Goal: Task Accomplishment & Management: Complete application form

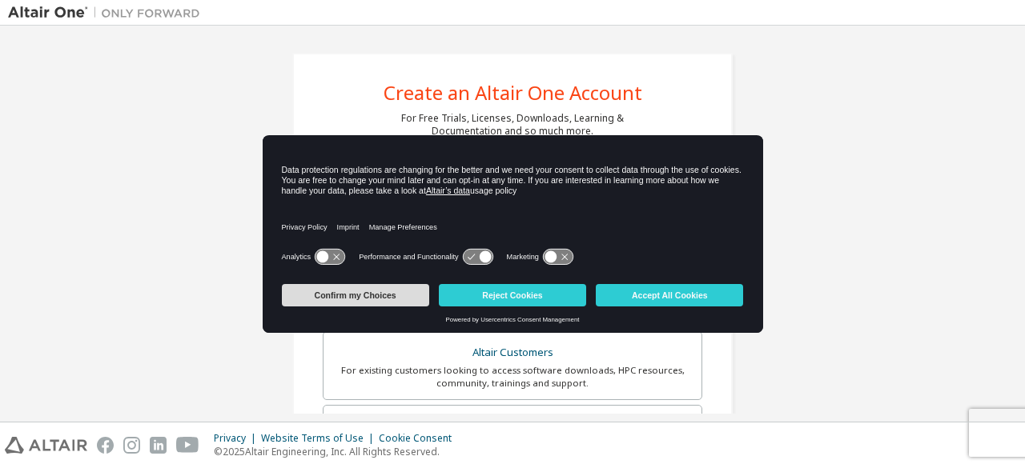
click at [391, 291] on button "Confirm my Choices" at bounding box center [355, 295] width 147 height 22
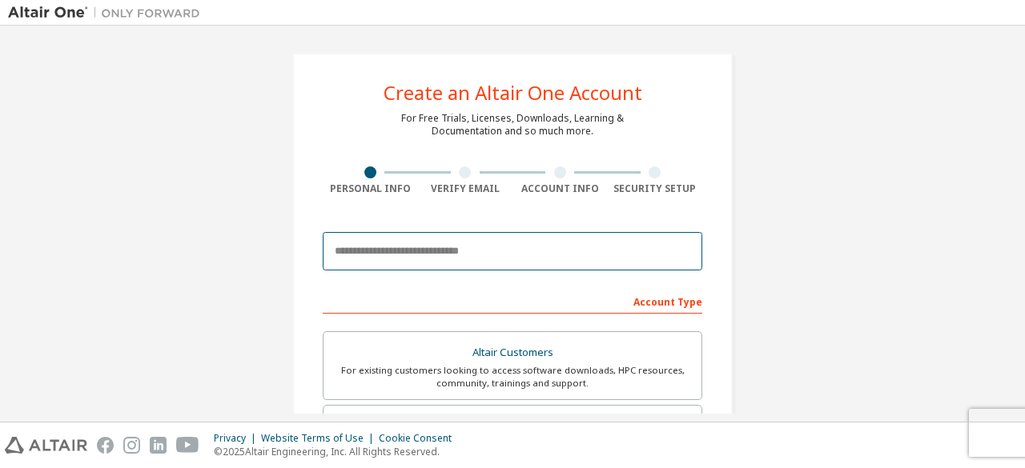
click at [372, 243] on input "email" at bounding box center [512, 251] width 379 height 38
type input "**********"
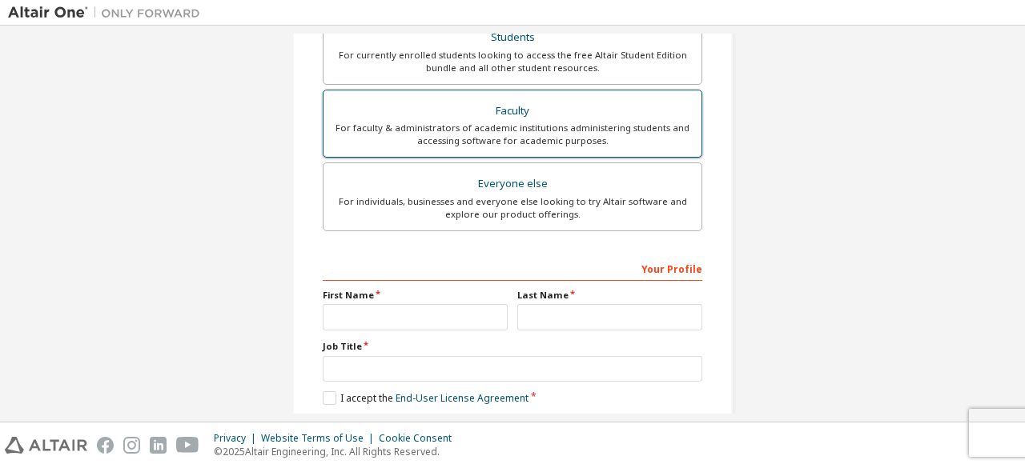
scroll to position [388, 0]
click at [445, 181] on div "Everyone else" at bounding box center [512, 185] width 359 height 22
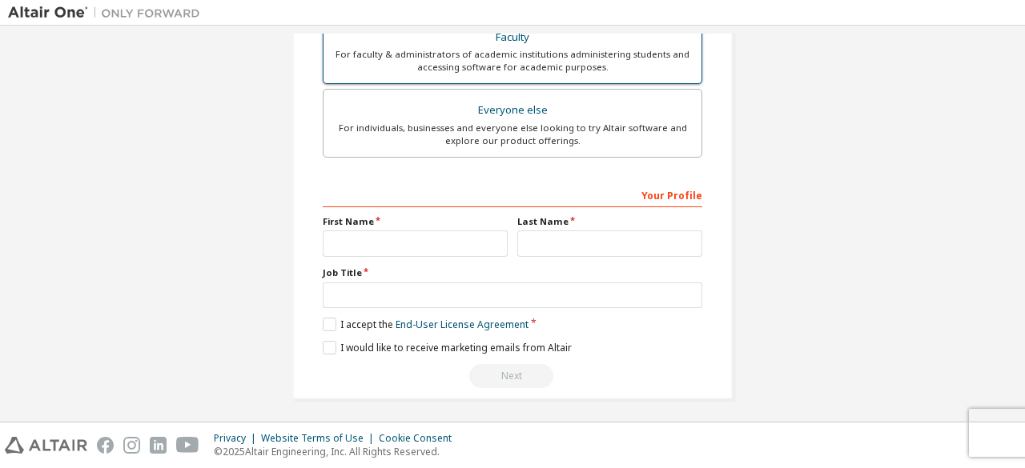
scroll to position [461, 0]
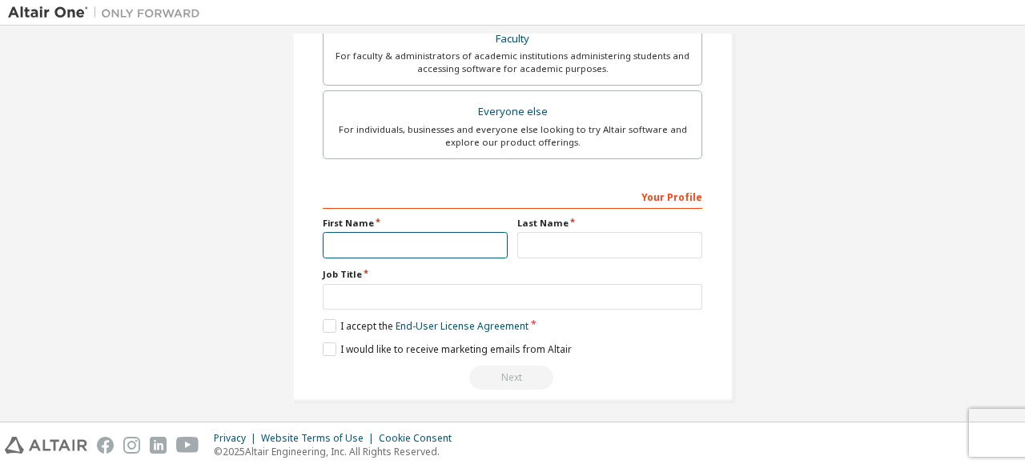
click at [411, 242] on input "text" at bounding box center [415, 245] width 185 height 26
type input "**"
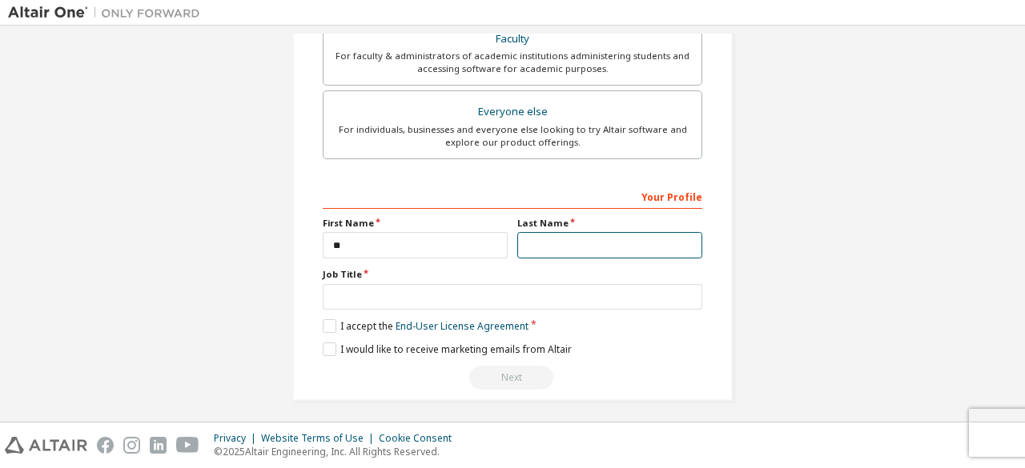
click at [524, 243] on input "text" at bounding box center [609, 245] width 185 height 26
type input "*"
type input "*****"
click at [330, 319] on label "I accept the End-User License Agreement" at bounding box center [426, 326] width 206 height 14
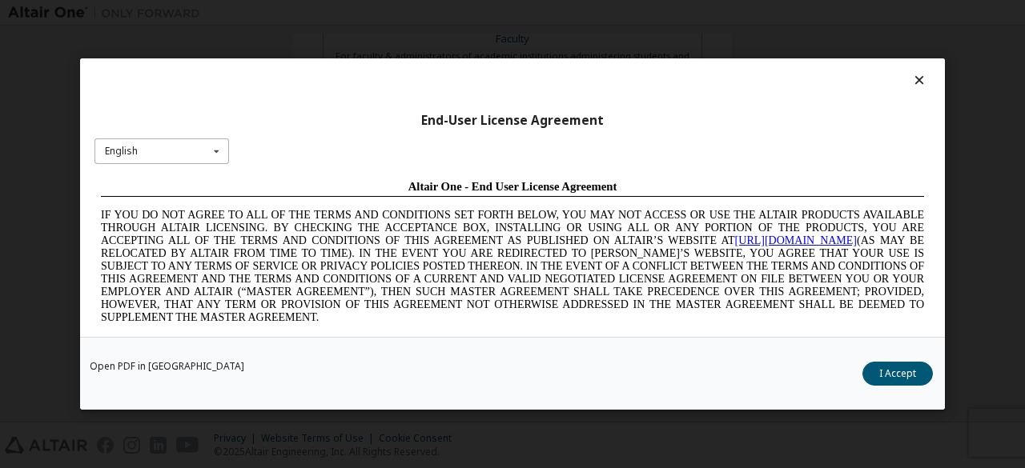
scroll to position [0, 0]
click at [227, 154] on div "English English Chinese French German Japanese Korean Portuguese" at bounding box center [161, 151] width 134 height 26
click at [879, 368] on button "I Accept" at bounding box center [897, 374] width 70 height 24
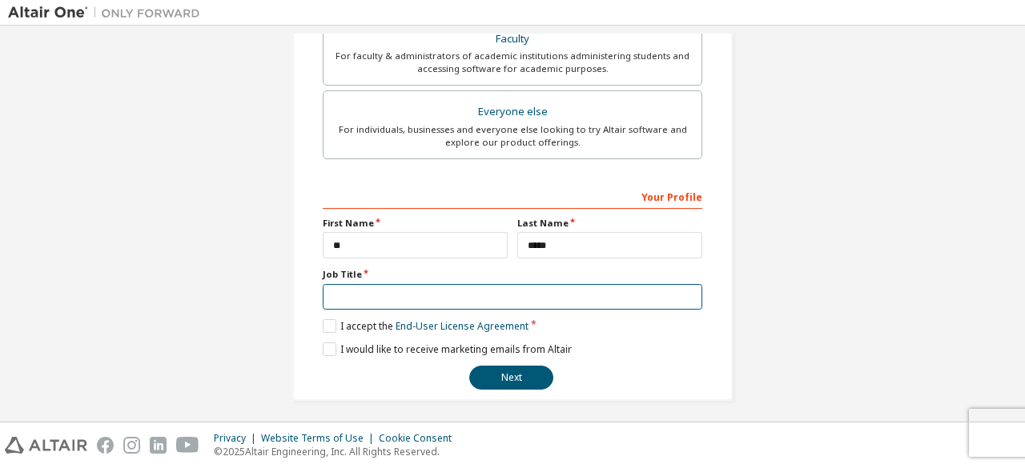
click at [369, 303] on input "text" at bounding box center [512, 297] width 379 height 26
type input "********"
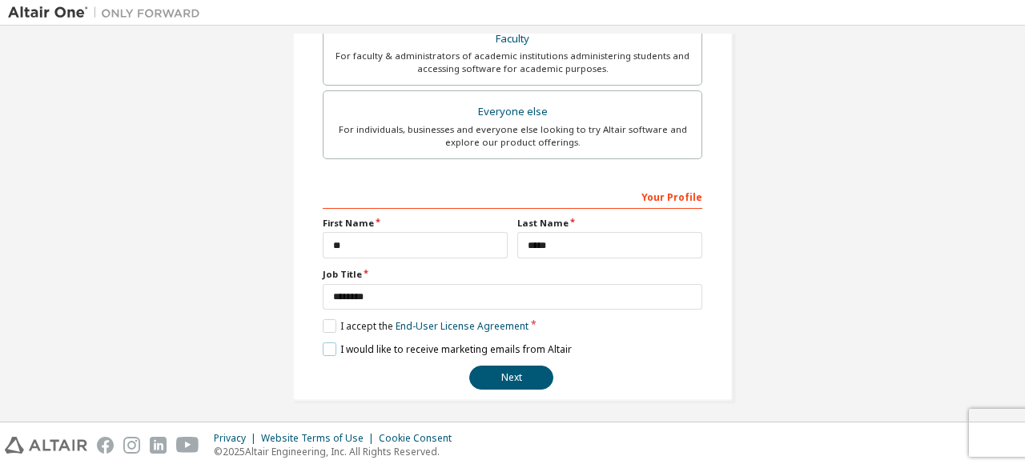
click at [323, 343] on label "I would like to receive marketing emails from Altair" at bounding box center [447, 350] width 249 height 14
click at [432, 345] on label "I would like to receive marketing emails from Altair" at bounding box center [447, 350] width 249 height 14
click at [485, 372] on button "Next" at bounding box center [511, 378] width 84 height 24
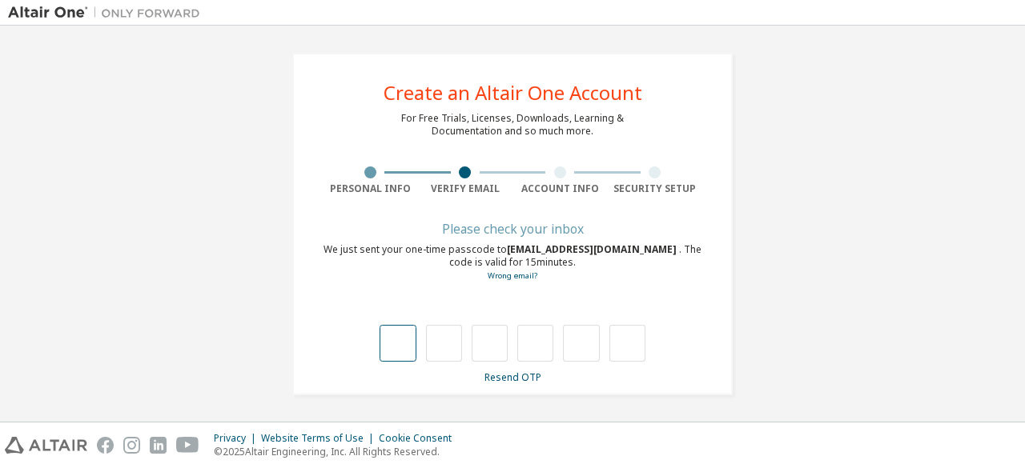
type input "*"
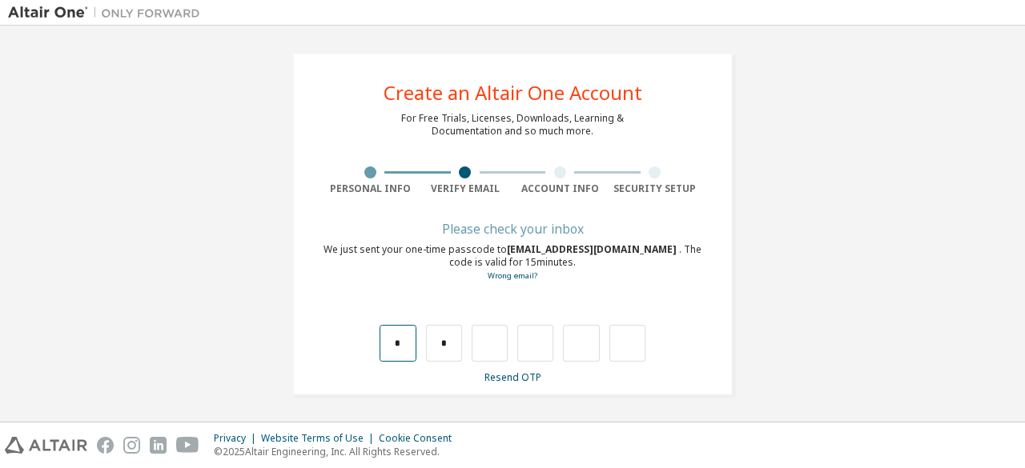
type input "*"
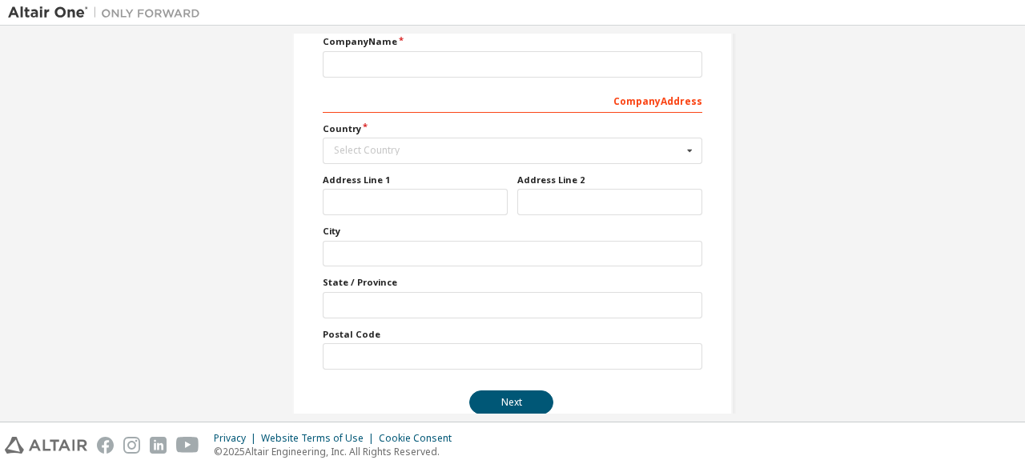
scroll to position [259, 0]
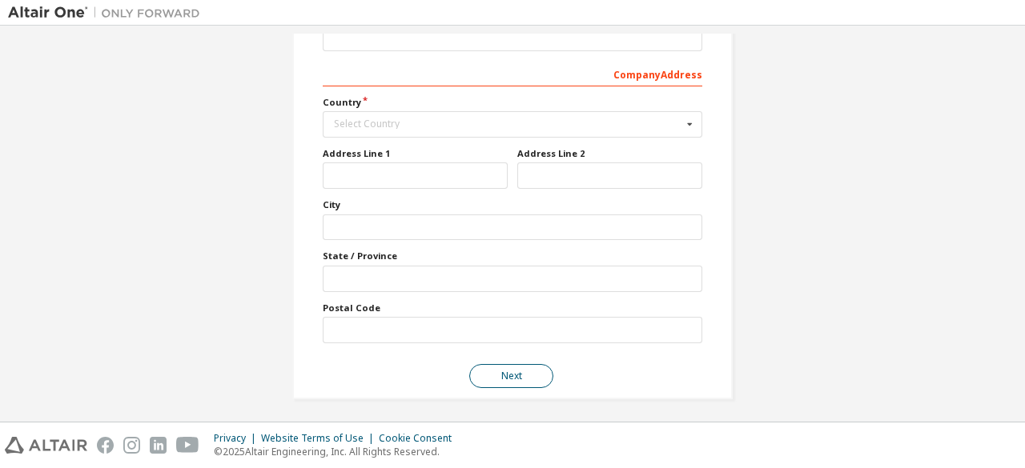
click at [503, 364] on button "Next" at bounding box center [511, 376] width 84 height 24
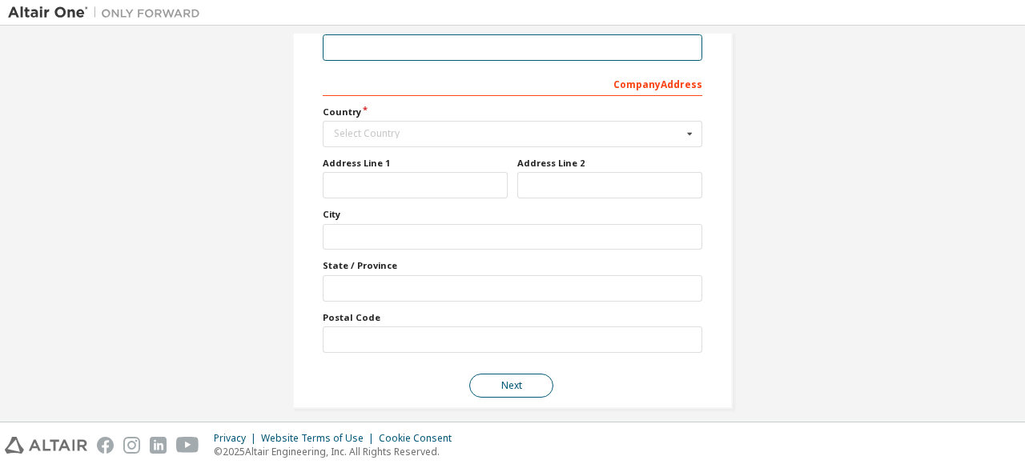
scroll to position [126, 0]
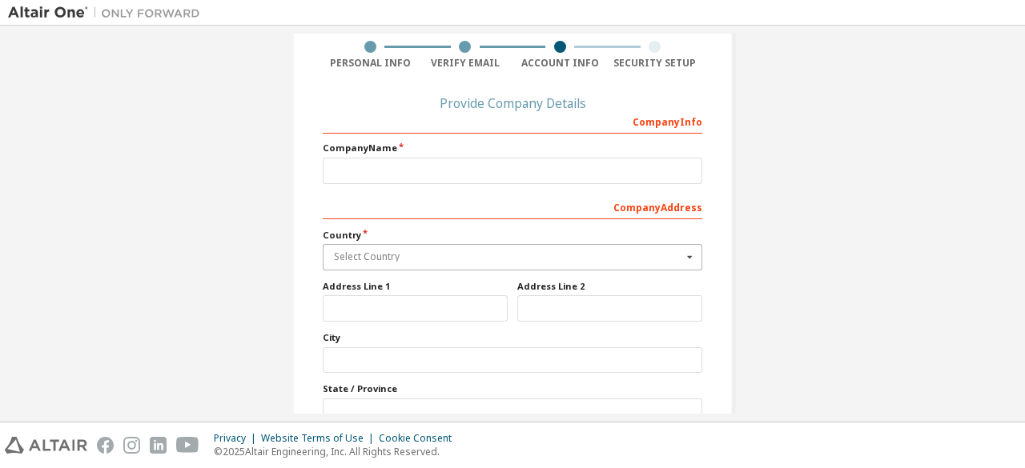
click at [352, 263] on input "text" at bounding box center [513, 257] width 378 height 25
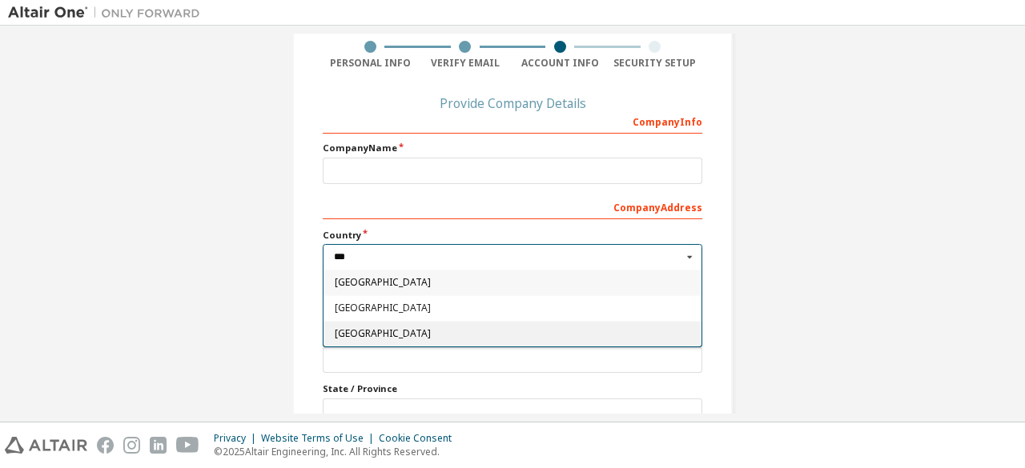
type input "***"
click at [345, 326] on div "Indonesia" at bounding box center [512, 334] width 378 height 26
type input "***"
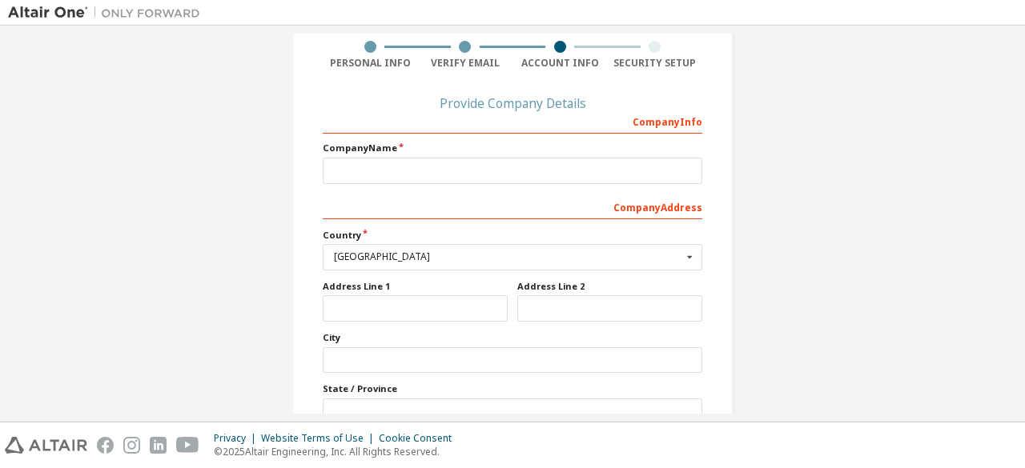
scroll to position [259, 0]
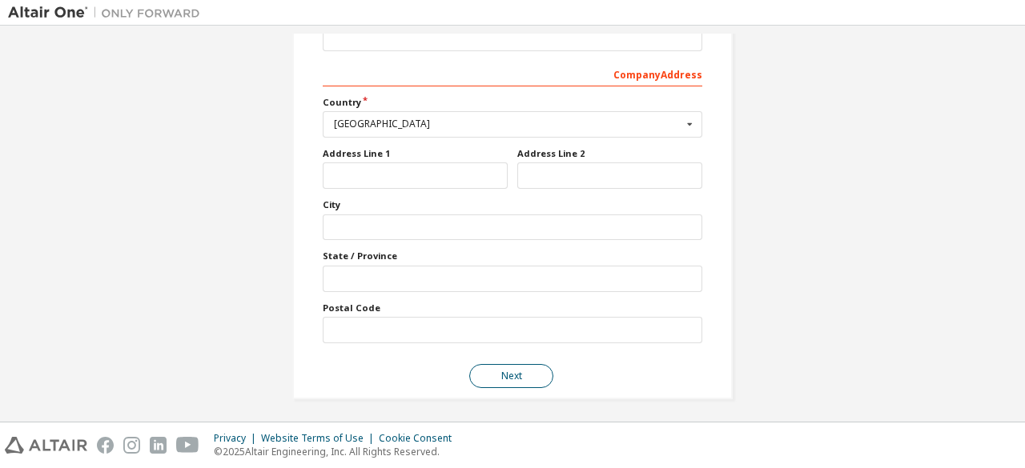
click at [515, 372] on button "Next" at bounding box center [511, 376] width 84 height 24
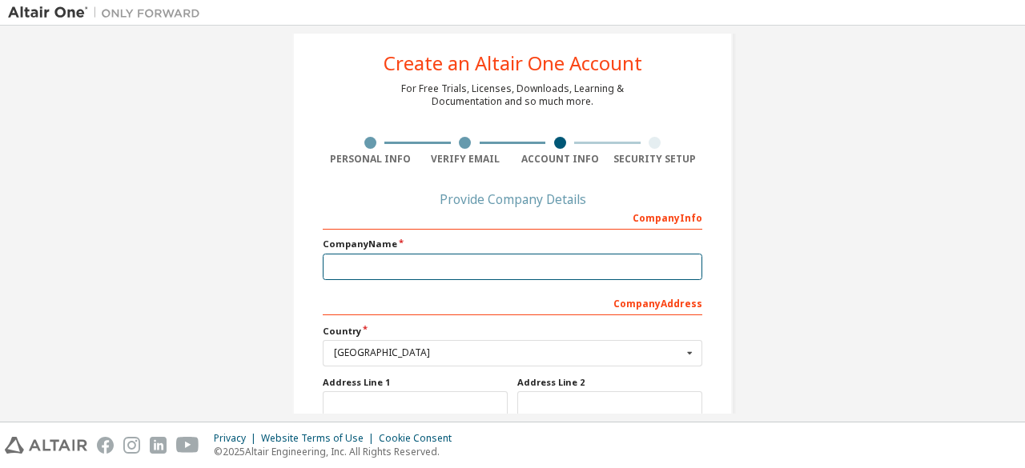
scroll to position [26, 0]
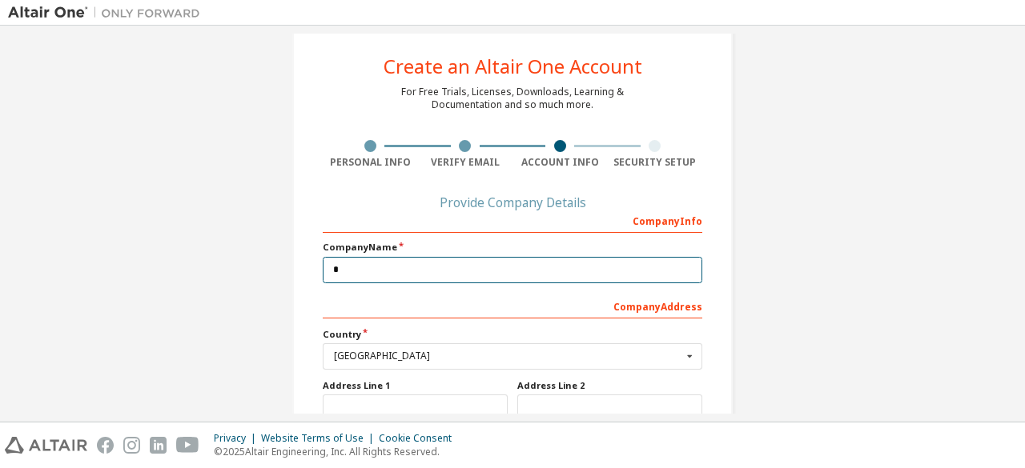
type input "*"
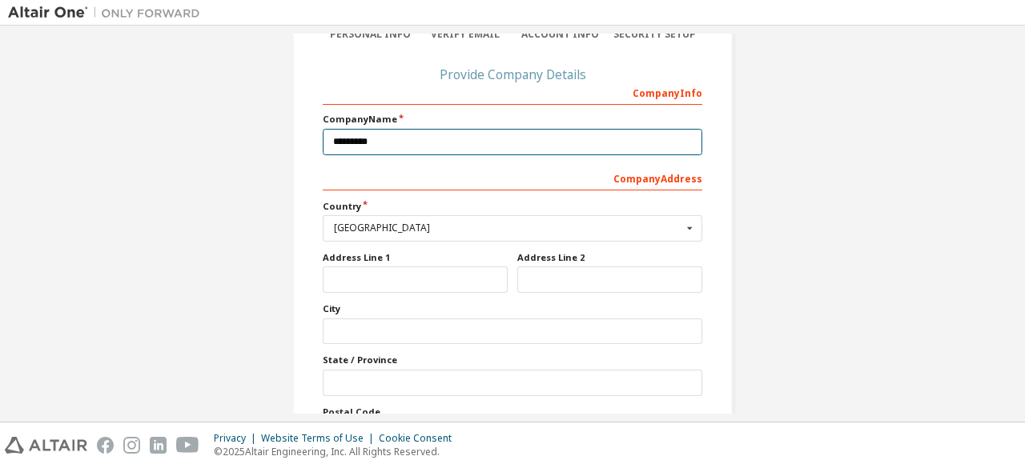
scroll to position [259, 0]
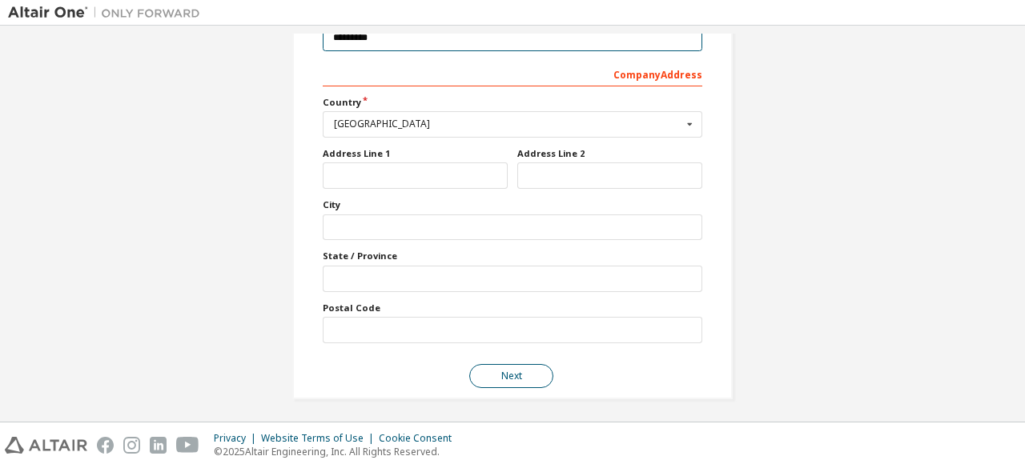
type input "*********"
click at [515, 370] on button "Next" at bounding box center [511, 376] width 84 height 24
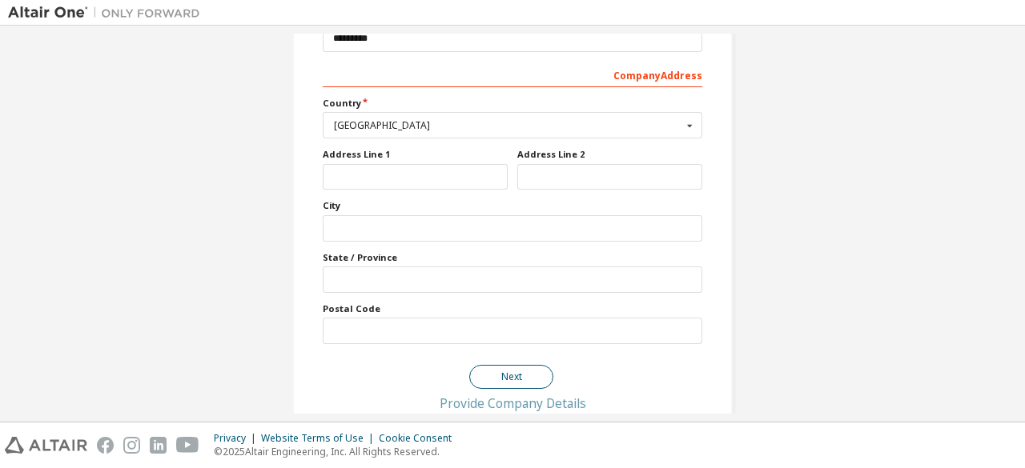
scroll to position [0, 0]
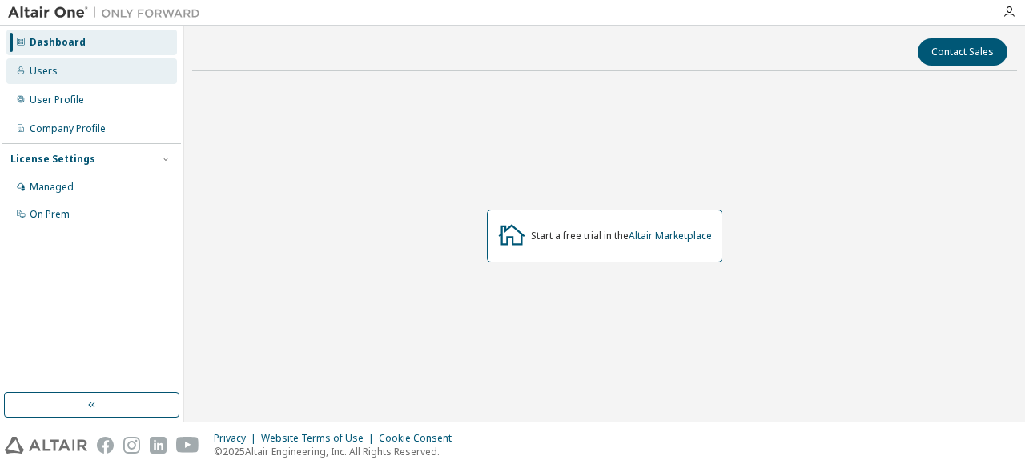
click at [115, 73] on div "Users" at bounding box center [91, 71] width 170 height 26
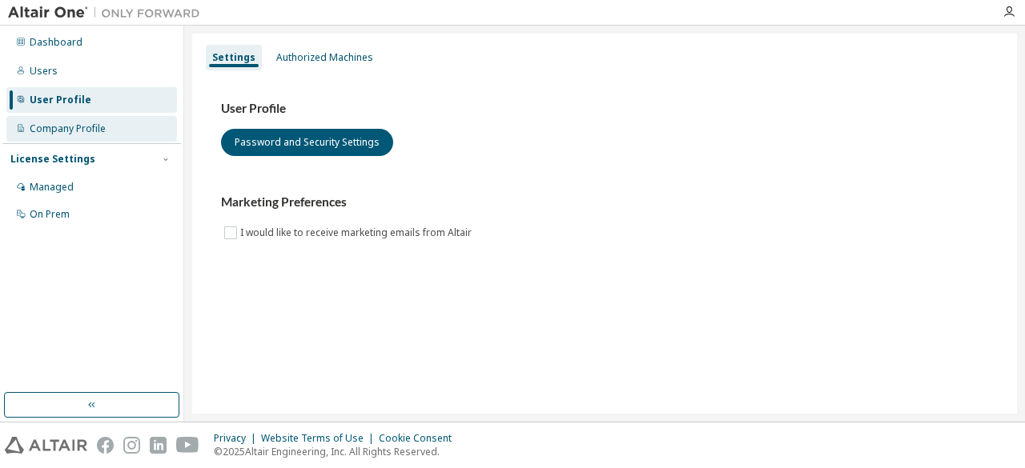
click at [71, 129] on div "Company Profile" at bounding box center [68, 128] width 76 height 13
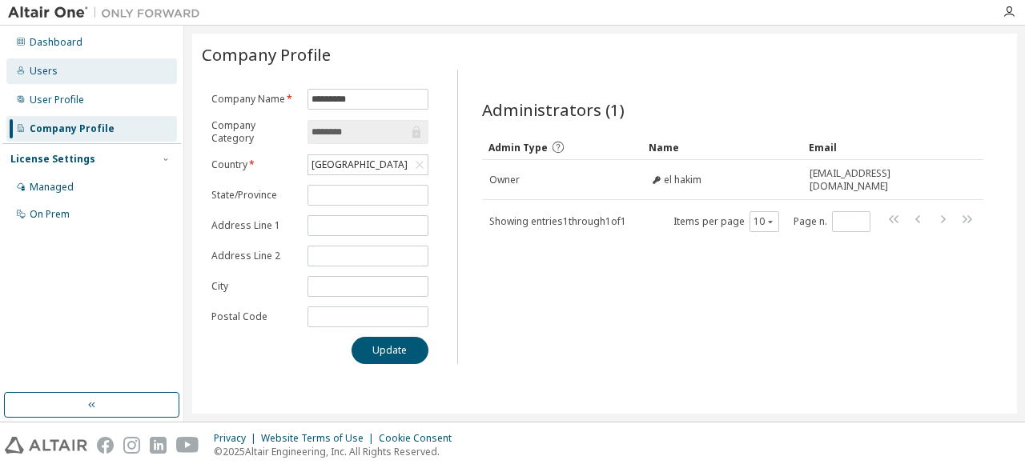
click at [60, 66] on div "Users" at bounding box center [91, 71] width 170 height 26
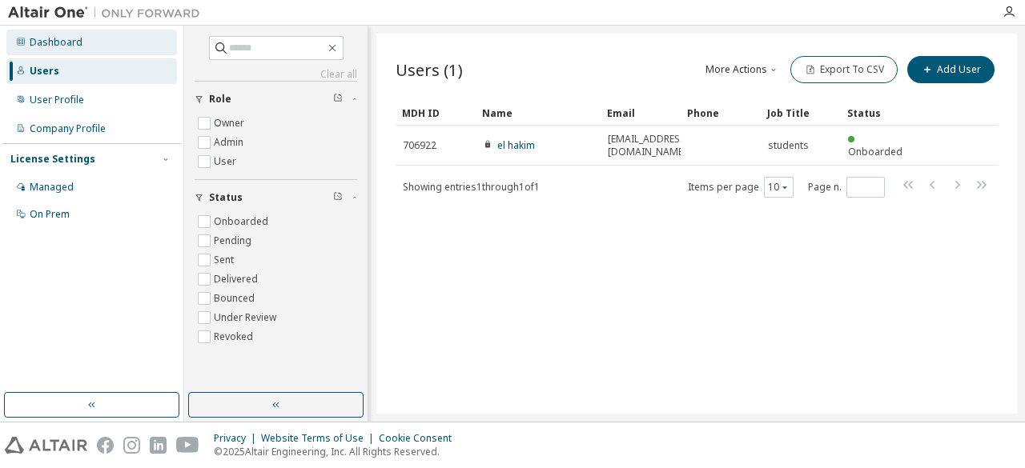
click at [43, 42] on div "Dashboard" at bounding box center [56, 42] width 53 height 13
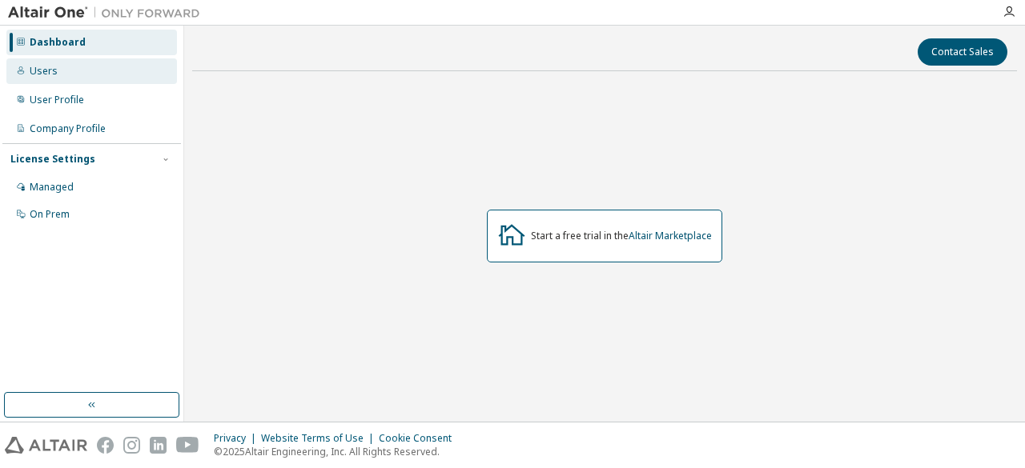
click at [34, 70] on div "Users" at bounding box center [44, 71] width 28 height 13
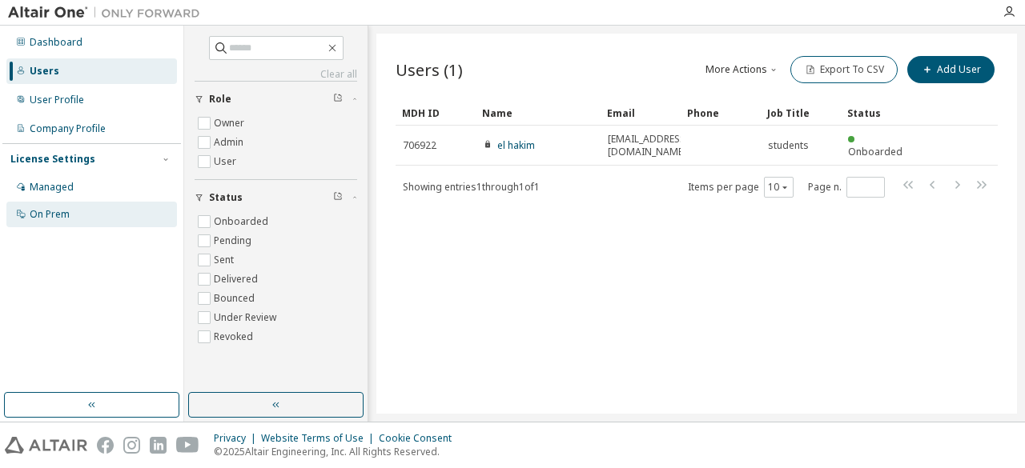
click at [85, 202] on div "On Prem" at bounding box center [91, 215] width 170 height 26
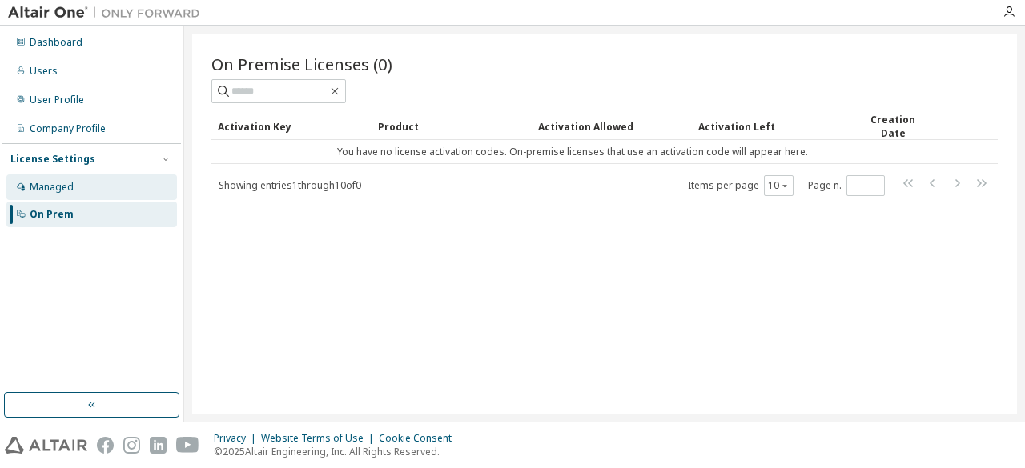
click at [77, 188] on div "Managed" at bounding box center [91, 188] width 170 height 26
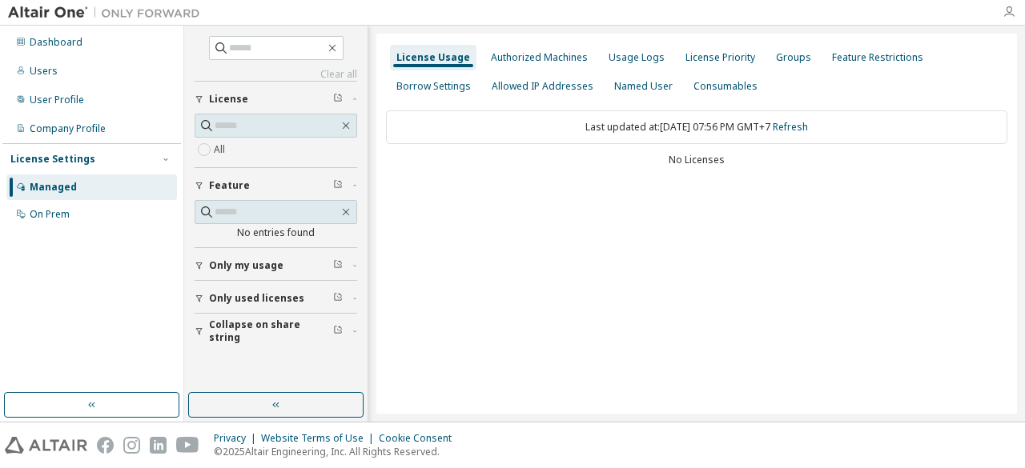
click at [1006, 9] on icon "button" at bounding box center [1008, 12] width 13 height 13
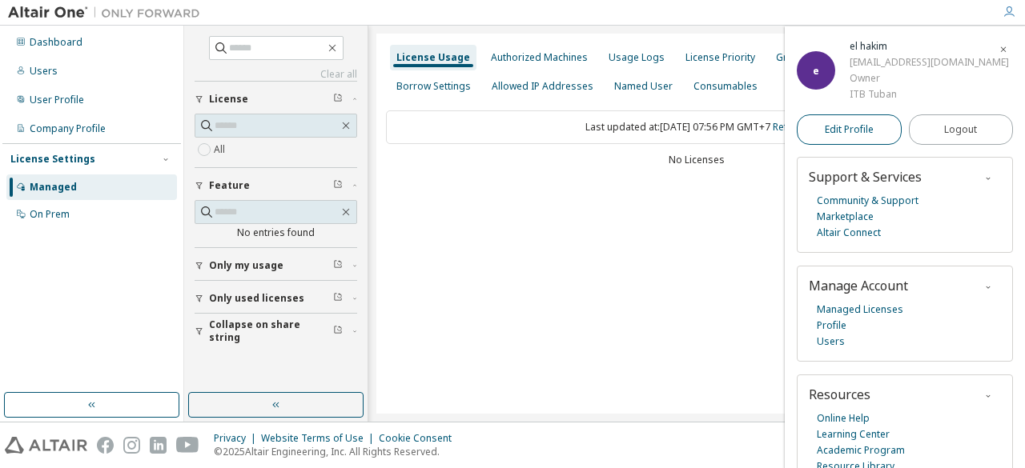
click at [860, 120] on link "Edit Profile" at bounding box center [848, 129] width 105 height 30
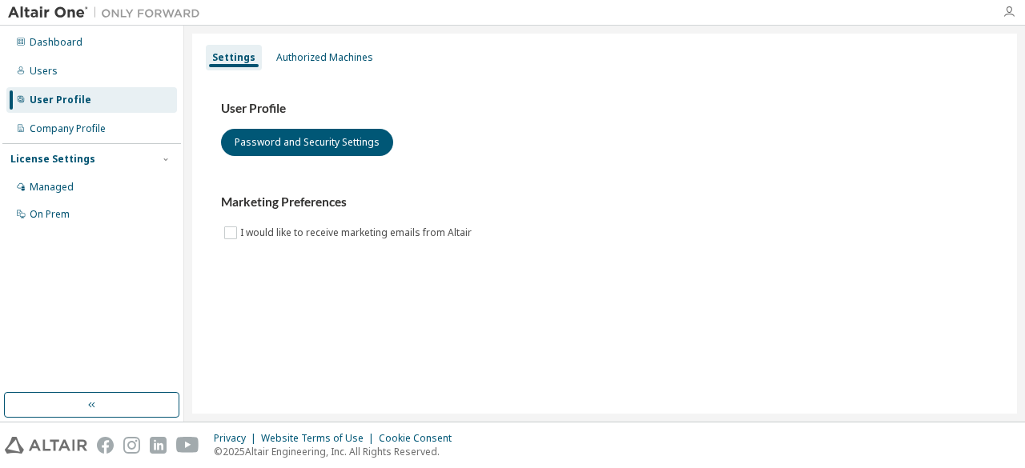
click at [1010, 10] on icon "button" at bounding box center [1008, 12] width 13 height 13
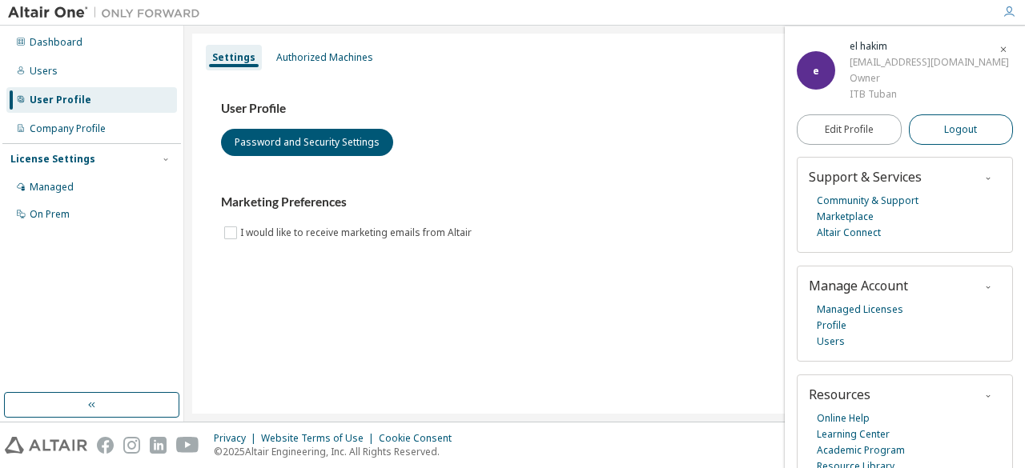
click at [944, 130] on span "Logout" at bounding box center [960, 130] width 33 height 16
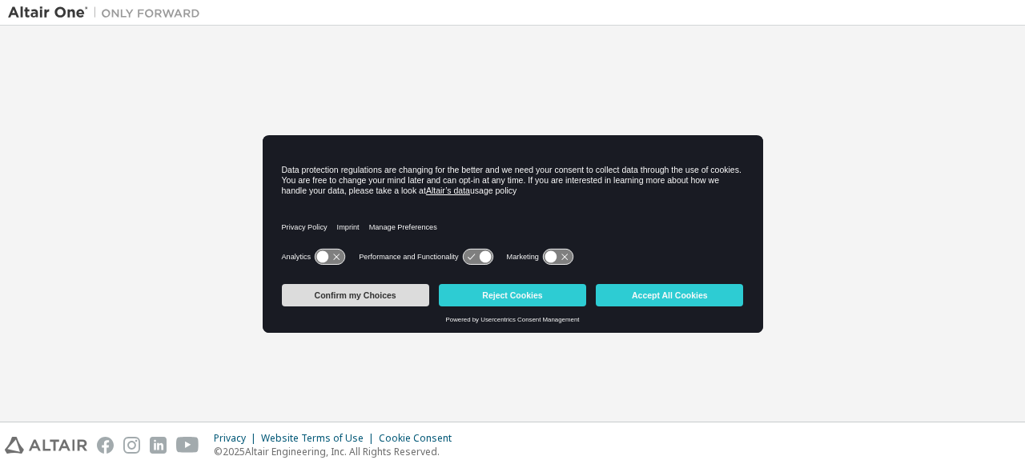
click at [406, 292] on button "Confirm my Choices" at bounding box center [355, 295] width 147 height 22
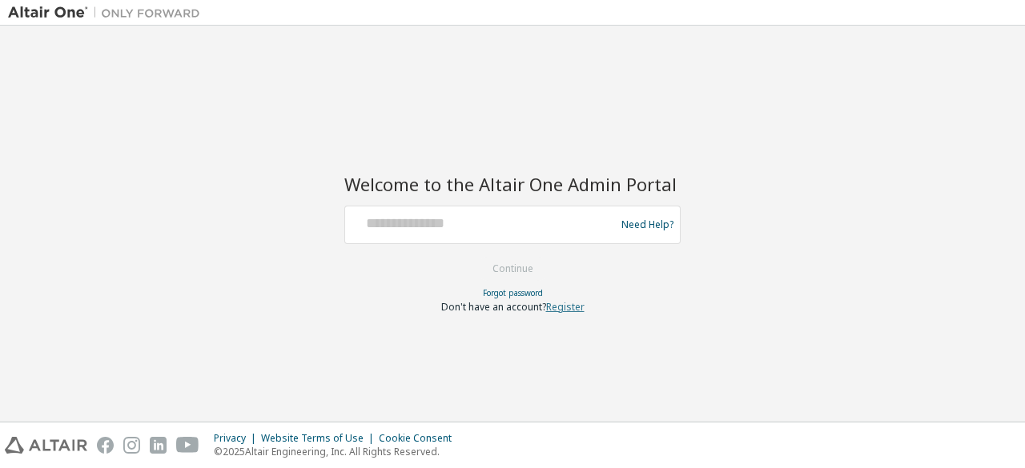
click at [578, 304] on link "Register" at bounding box center [565, 307] width 38 height 14
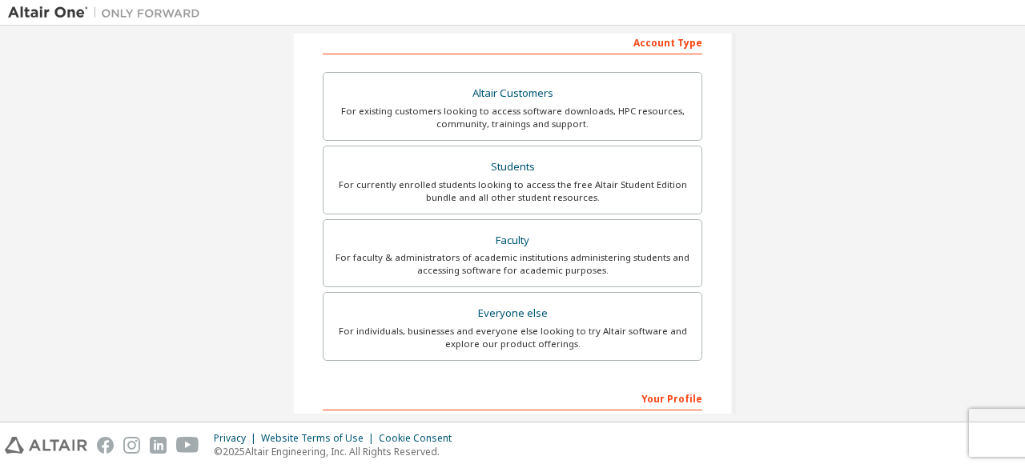
scroll to position [261, 0]
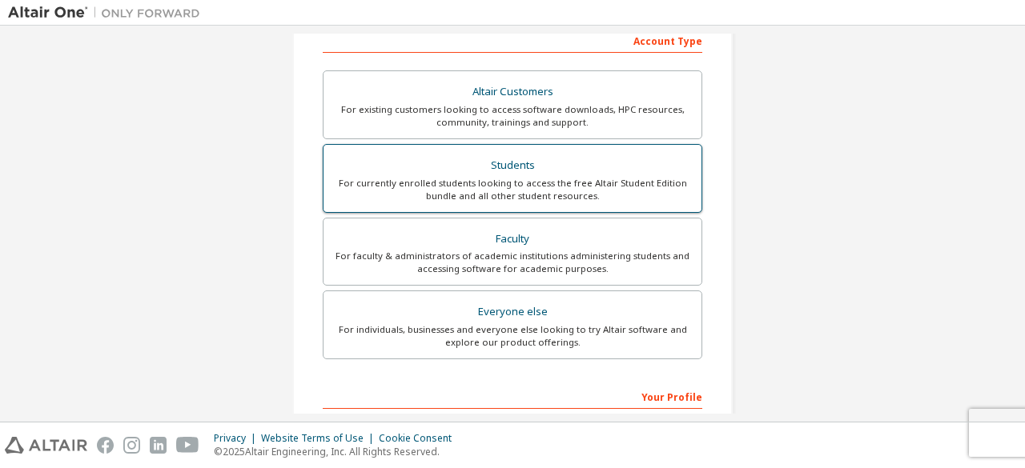
click at [487, 154] on div "Students" at bounding box center [512, 165] width 359 height 22
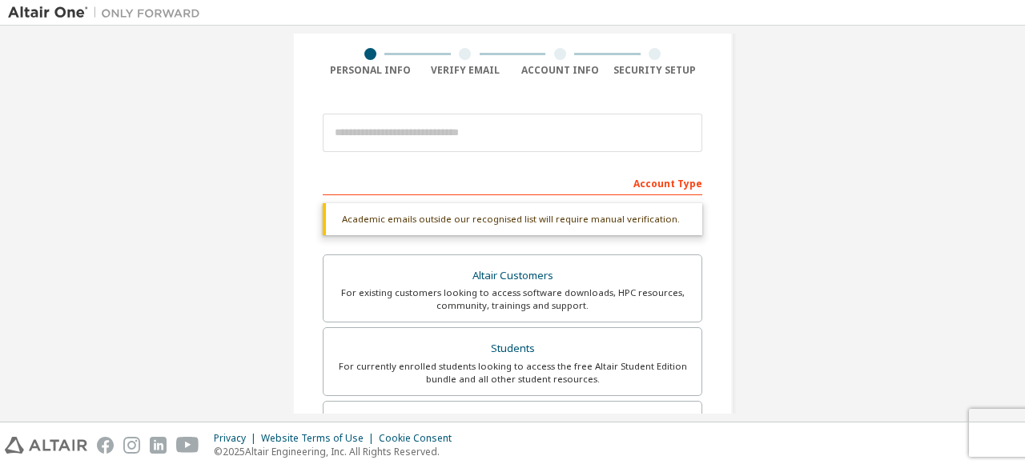
scroll to position [102, 0]
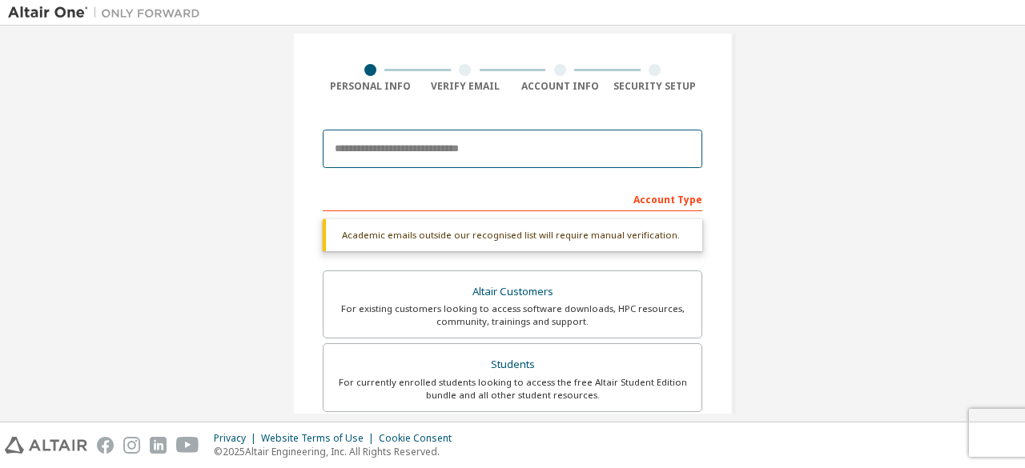
click at [403, 133] on input "email" at bounding box center [512, 149] width 379 height 38
paste input "**********"
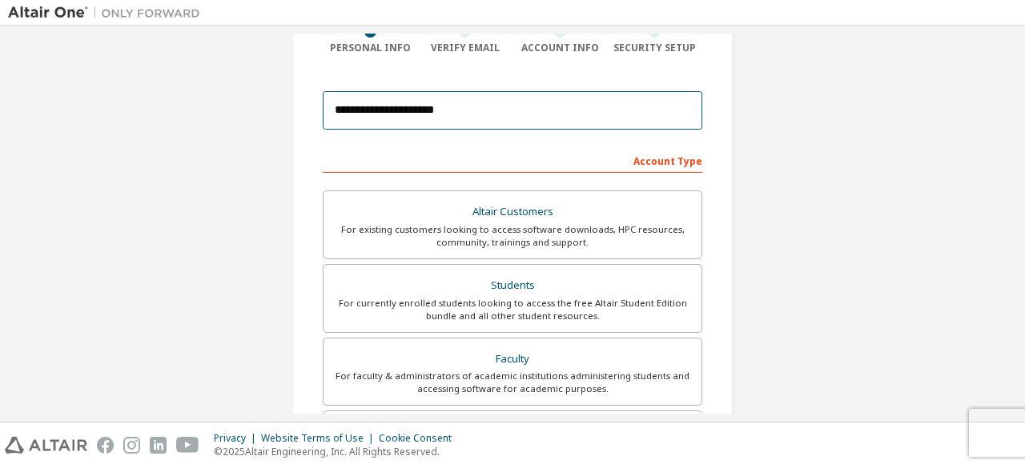
scroll to position [463, 0]
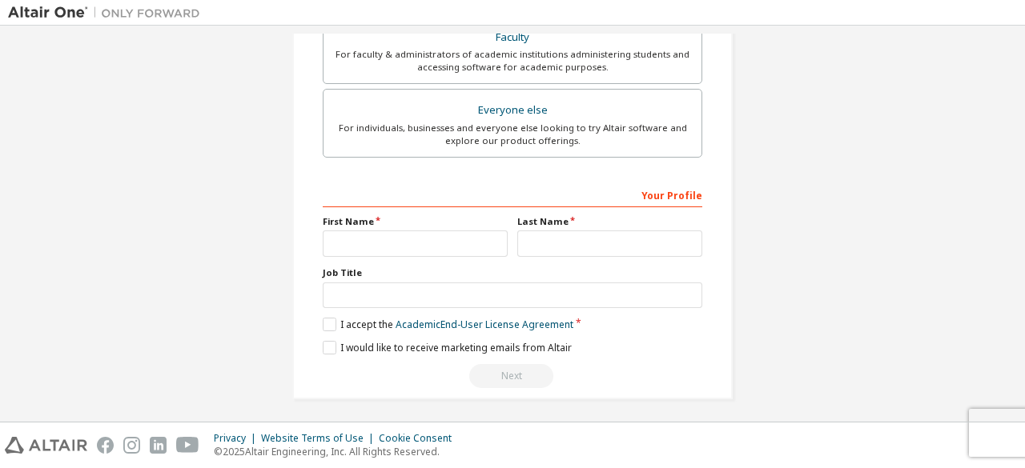
type input "**********"
click at [347, 245] on input "text" at bounding box center [415, 244] width 185 height 26
type input "**"
click at [546, 239] on input "text" at bounding box center [609, 244] width 185 height 26
type input "****"
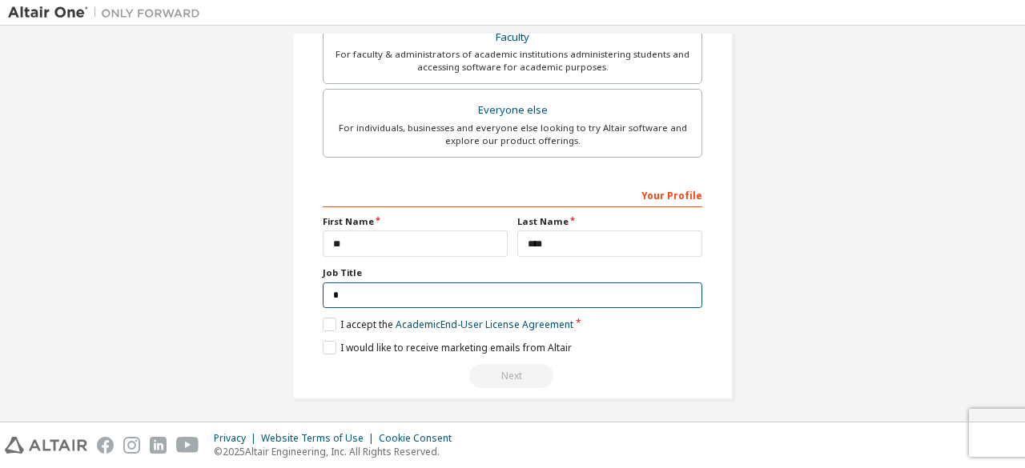
click at [431, 293] on input "*" at bounding box center [512, 296] width 379 height 26
type input "********"
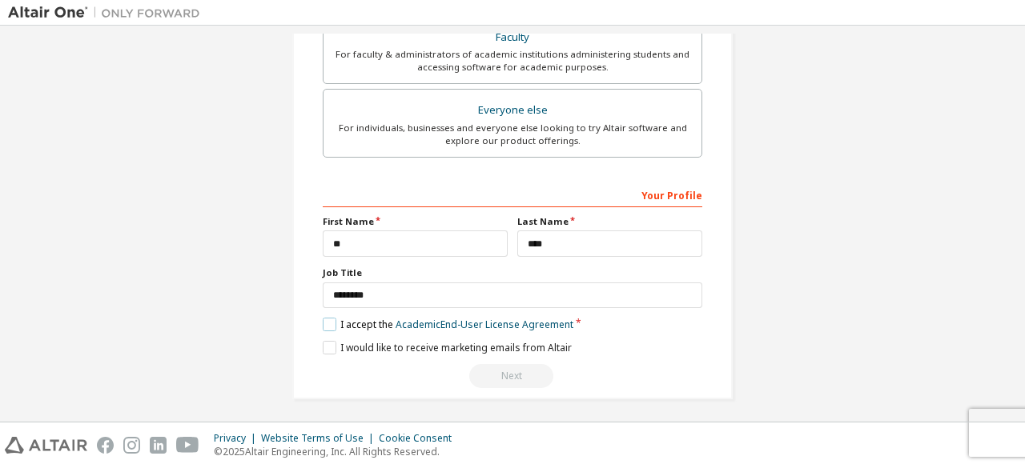
click at [331, 318] on label "I accept the Academic End-User License Agreement" at bounding box center [448, 325] width 251 height 14
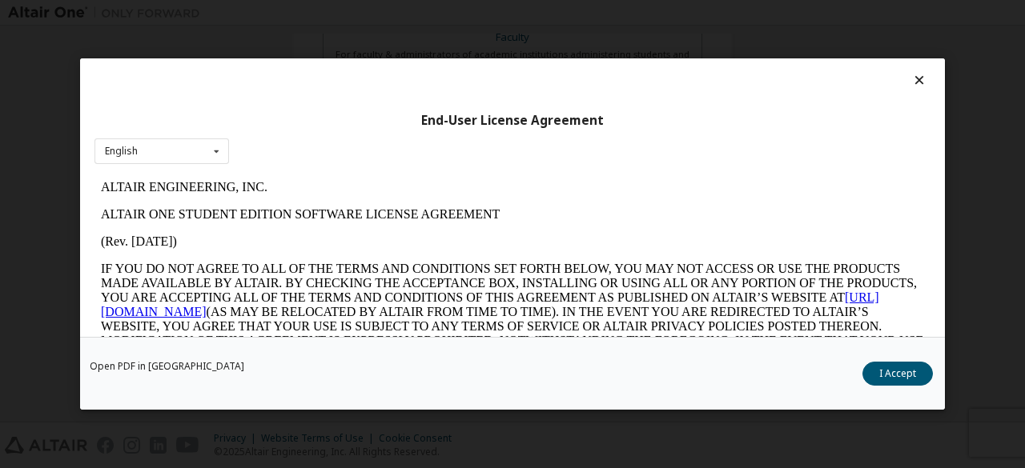
scroll to position [0, 0]
click at [884, 367] on button "I Accept" at bounding box center [897, 374] width 70 height 24
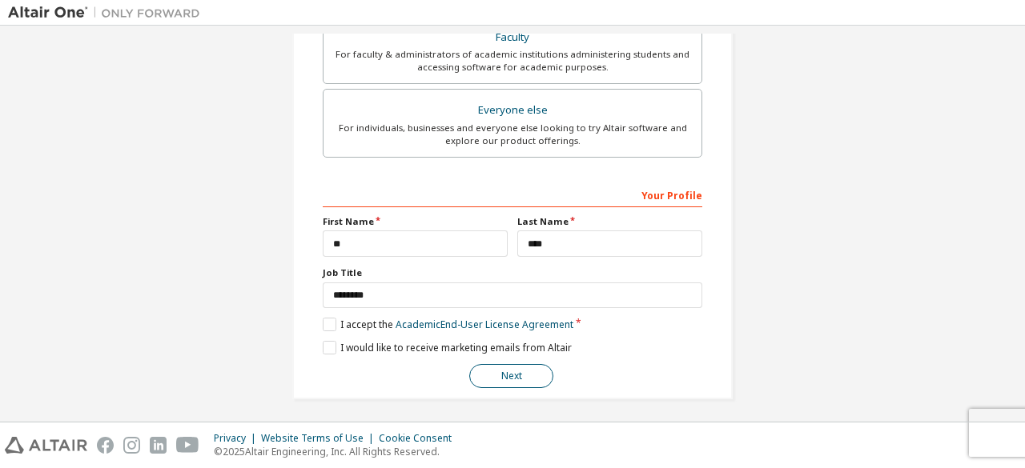
click at [501, 372] on button "Next" at bounding box center [511, 376] width 84 height 24
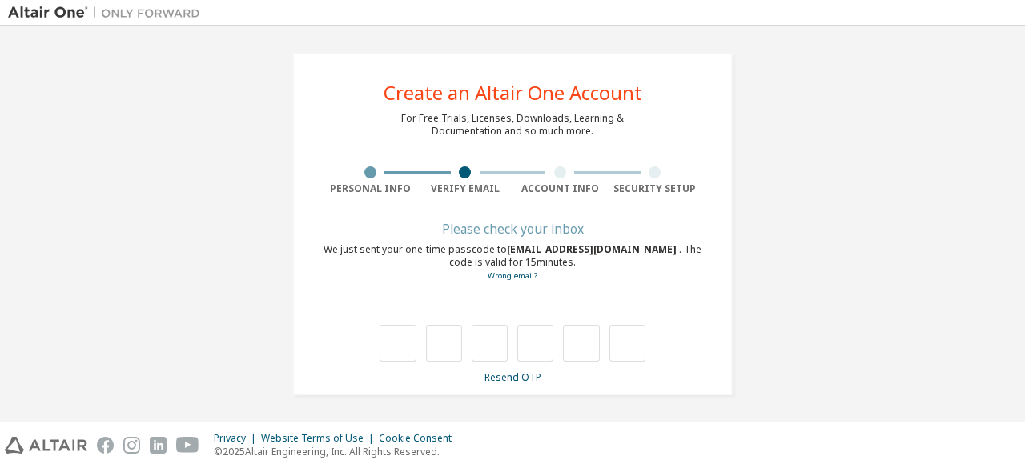
type input "*"
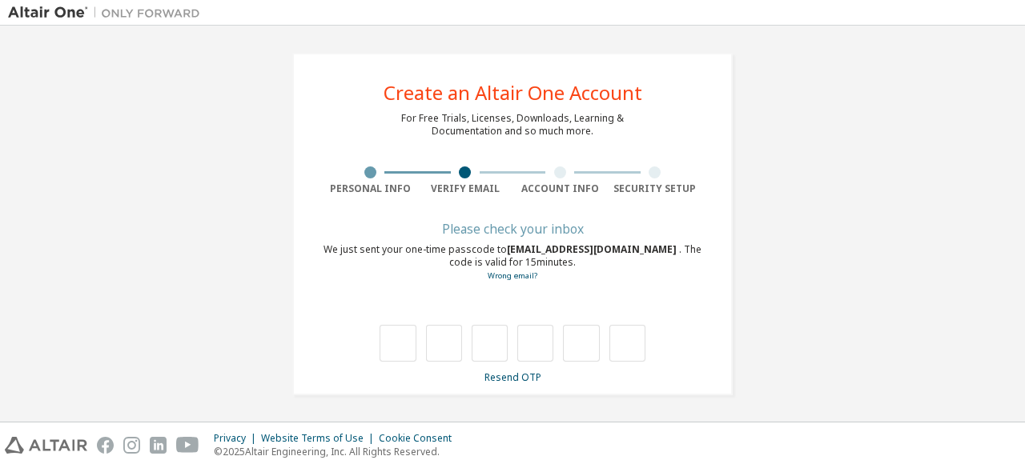
type input "*"
